Goal: Task Accomplishment & Management: Use online tool/utility

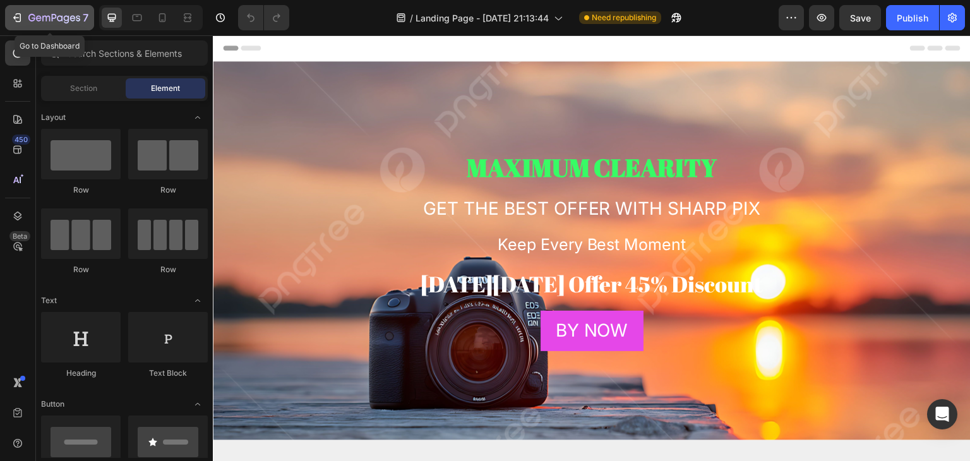
click at [36, 10] on div "7" at bounding box center [58, 17] width 60 height 15
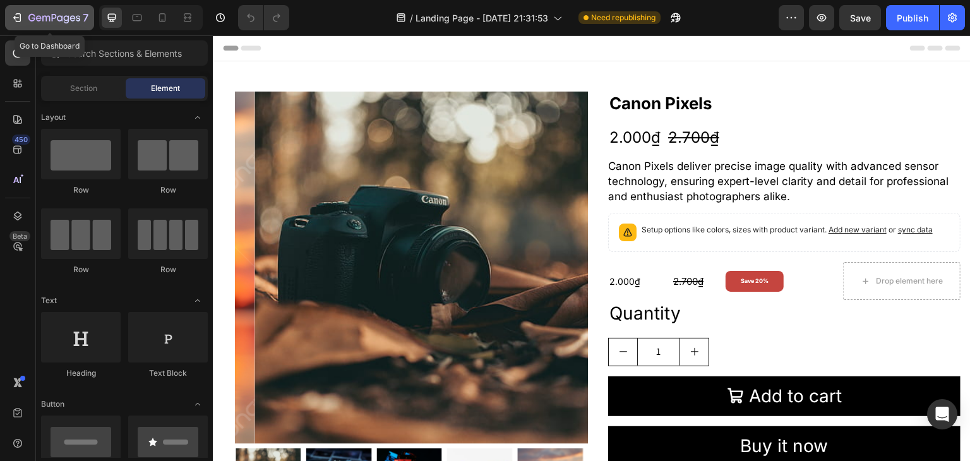
click at [45, 16] on icon "button" at bounding box center [46, 19] width 8 height 6
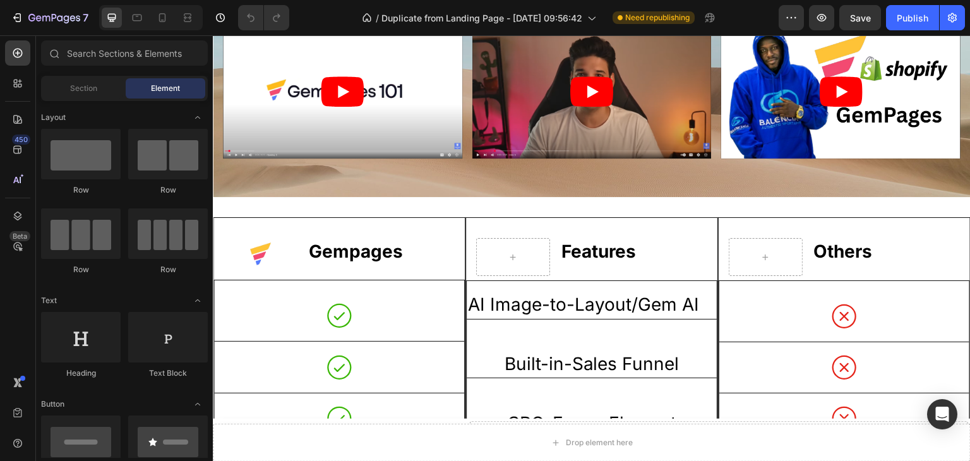
scroll to position [1265, 0]
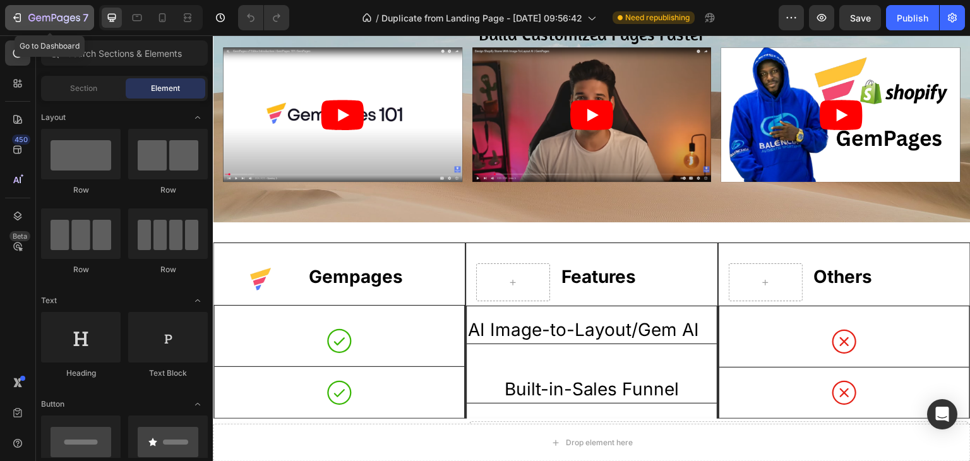
click at [61, 15] on icon "button" at bounding box center [54, 18] width 52 height 11
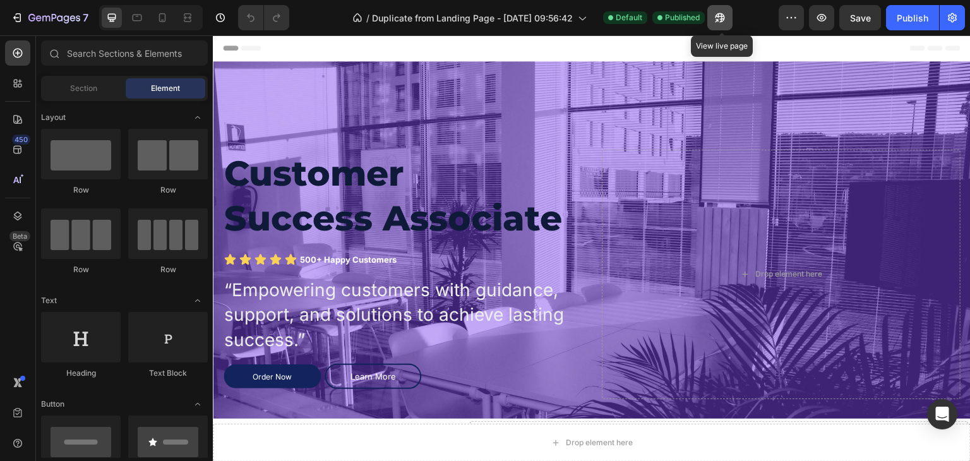
click at [721, 22] on icon "button" at bounding box center [720, 17] width 13 height 13
click at [952, 16] on icon "button" at bounding box center [952, 17] width 3 height 3
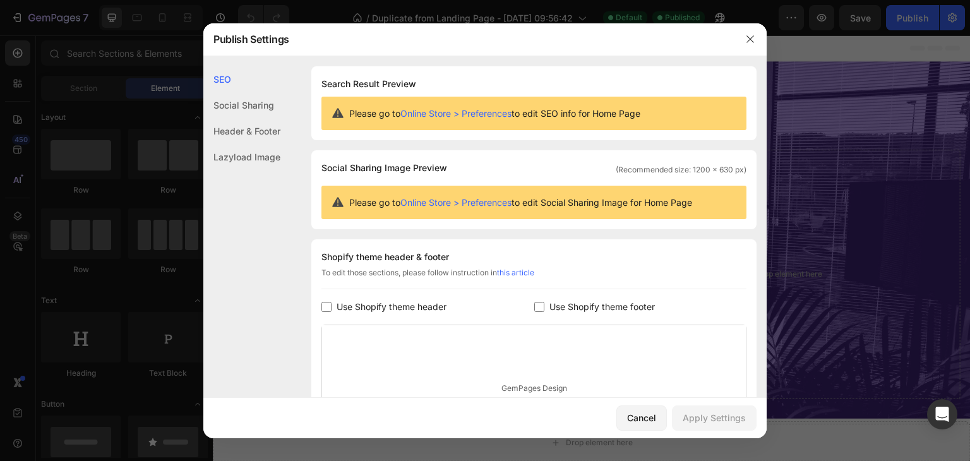
click at [327, 307] on input "checkbox" at bounding box center [327, 307] width 10 height 10
checkbox input "true"
click at [694, 417] on div "Apply Settings" at bounding box center [714, 417] width 63 height 13
click at [922, 212] on div at bounding box center [485, 230] width 970 height 461
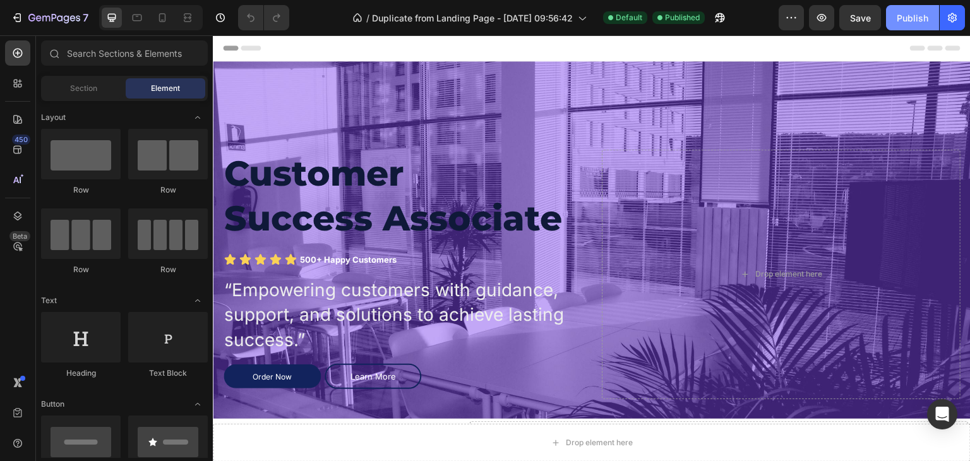
click at [900, 18] on div "Publish" at bounding box center [913, 17] width 32 height 13
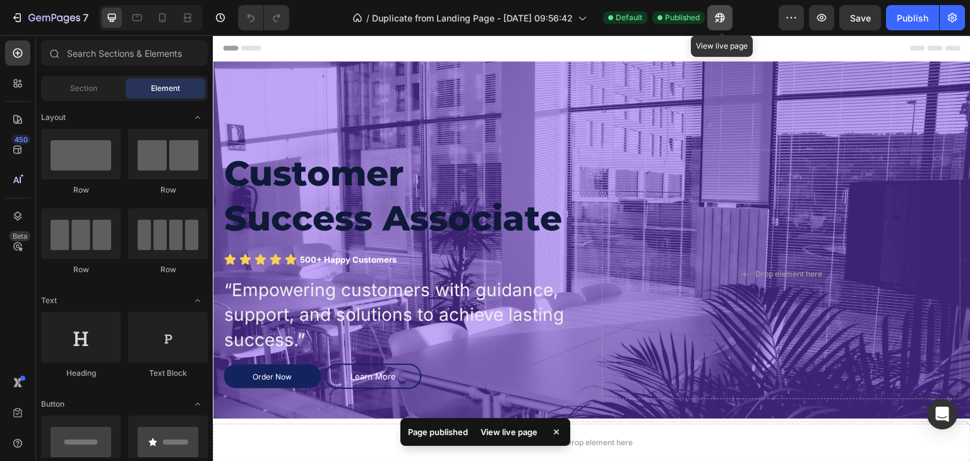
click at [723, 16] on icon "button" at bounding box center [719, 17] width 9 height 9
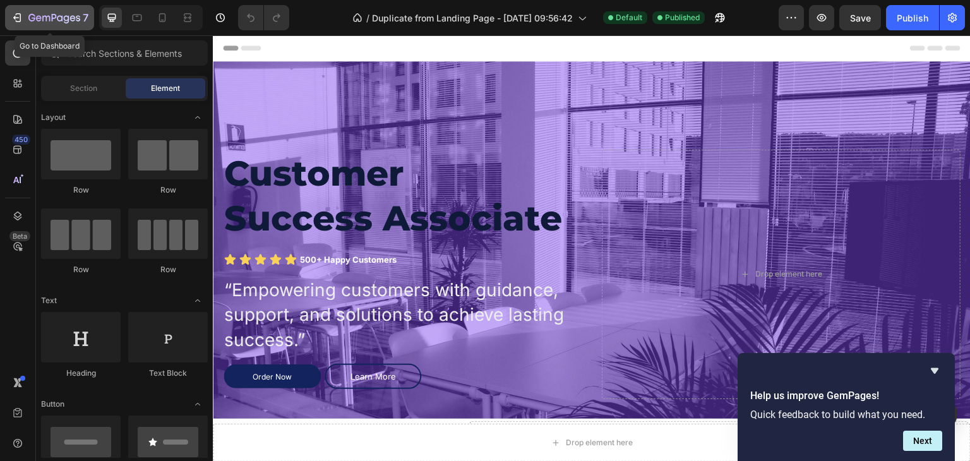
click at [42, 12] on div "7" at bounding box center [58, 17] width 60 height 15
